Goal: Contribute content: Add original content to the website for others to see

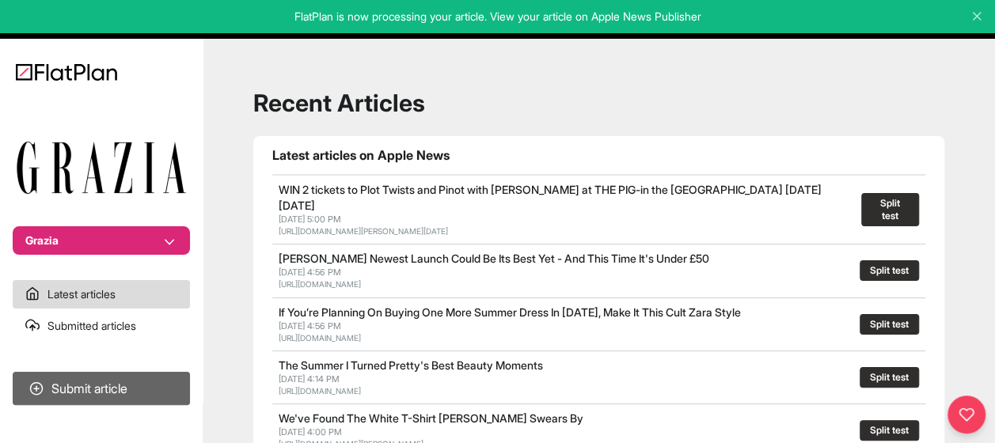
click at [94, 380] on button "Submit article" at bounding box center [101, 388] width 177 height 33
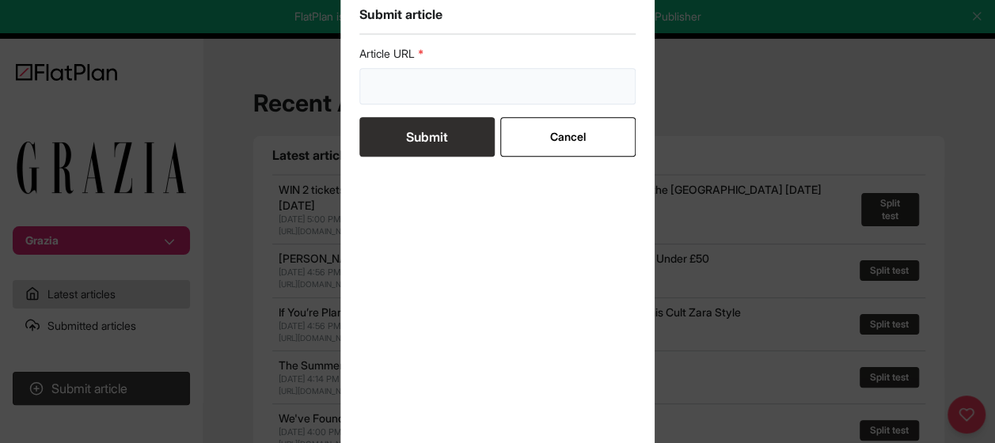
click at [483, 86] on input "url" at bounding box center [497, 86] width 277 height 36
paste input "[URL][DOMAIN_NAME]"
type input "[URL][DOMAIN_NAME]"
click at [429, 135] on button "Submit" at bounding box center [426, 137] width 135 height 40
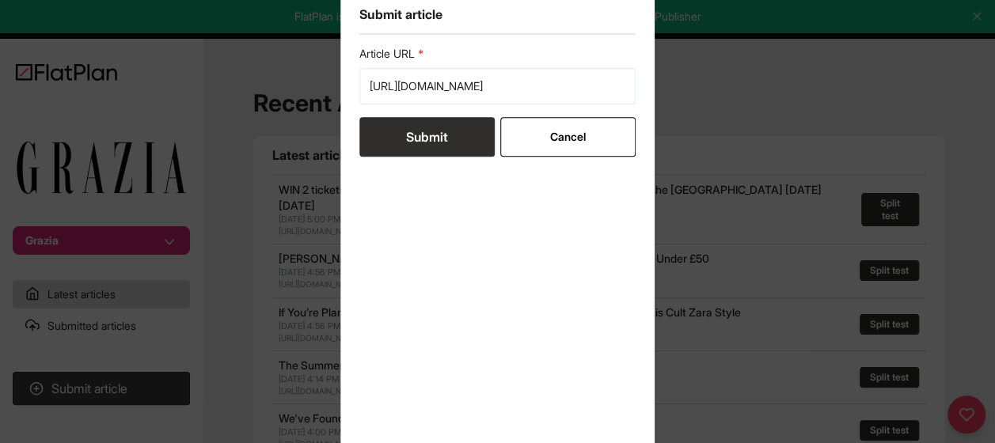
scroll to position [0, 0]
